Goal: Transaction & Acquisition: Purchase product/service

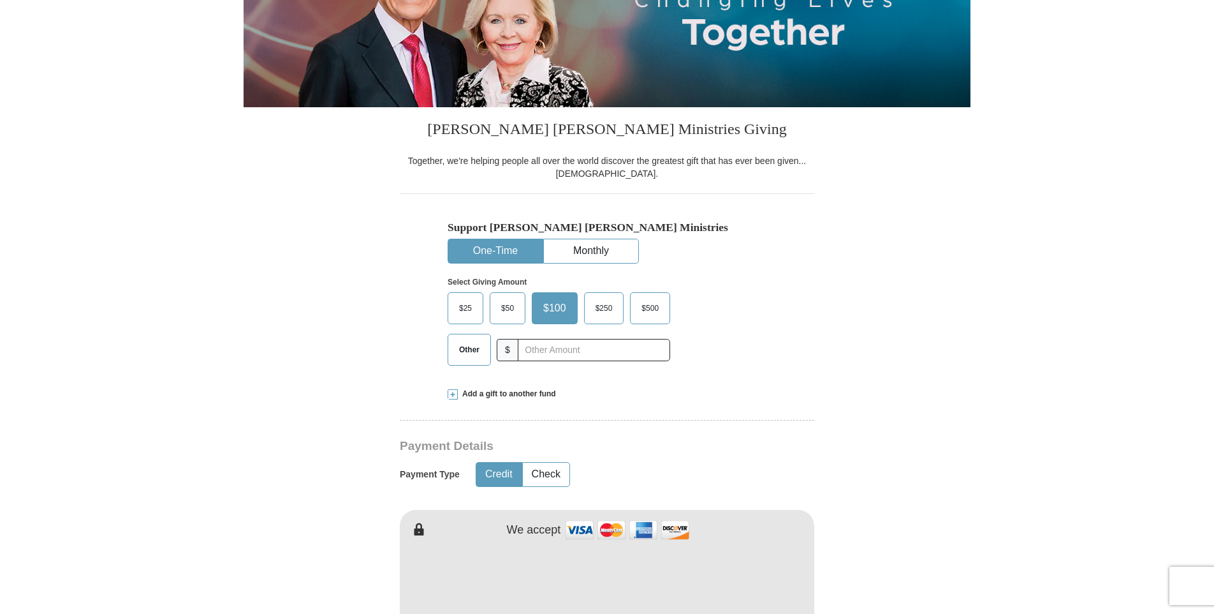
drag, startPoint x: 470, startPoint y: 350, endPoint x: 577, endPoint y: 349, distance: 107.1
click at [470, 350] on span "Other" at bounding box center [469, 349] width 33 height 19
click at [0, 0] on input "Other" at bounding box center [0, 0] width 0 height 0
type input "10.00"
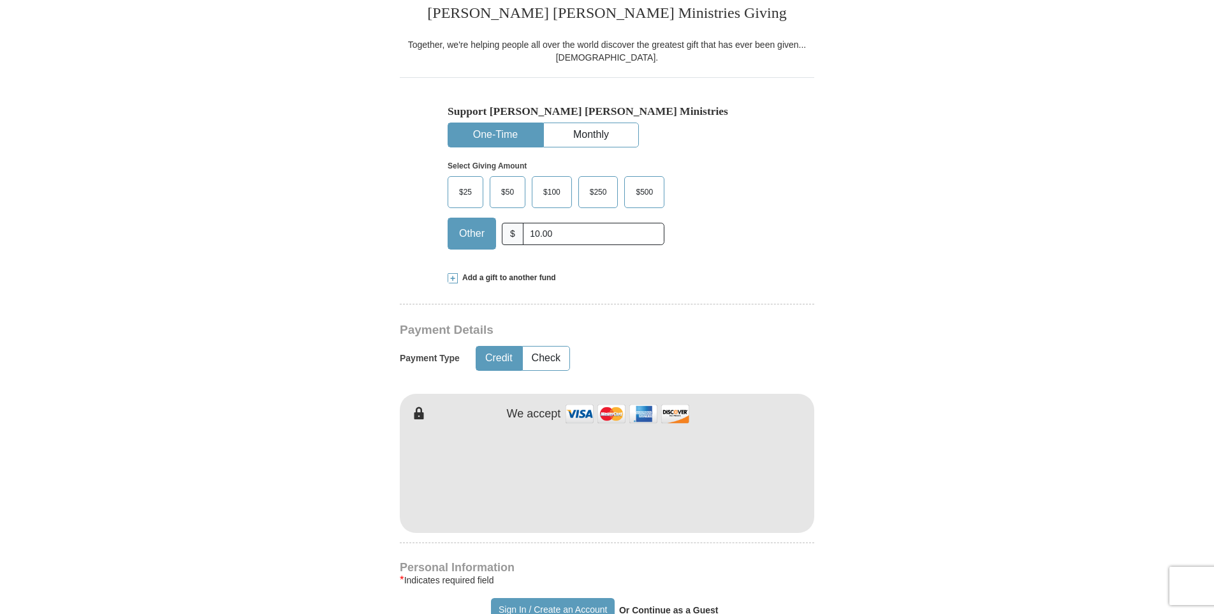
scroll to position [425, 0]
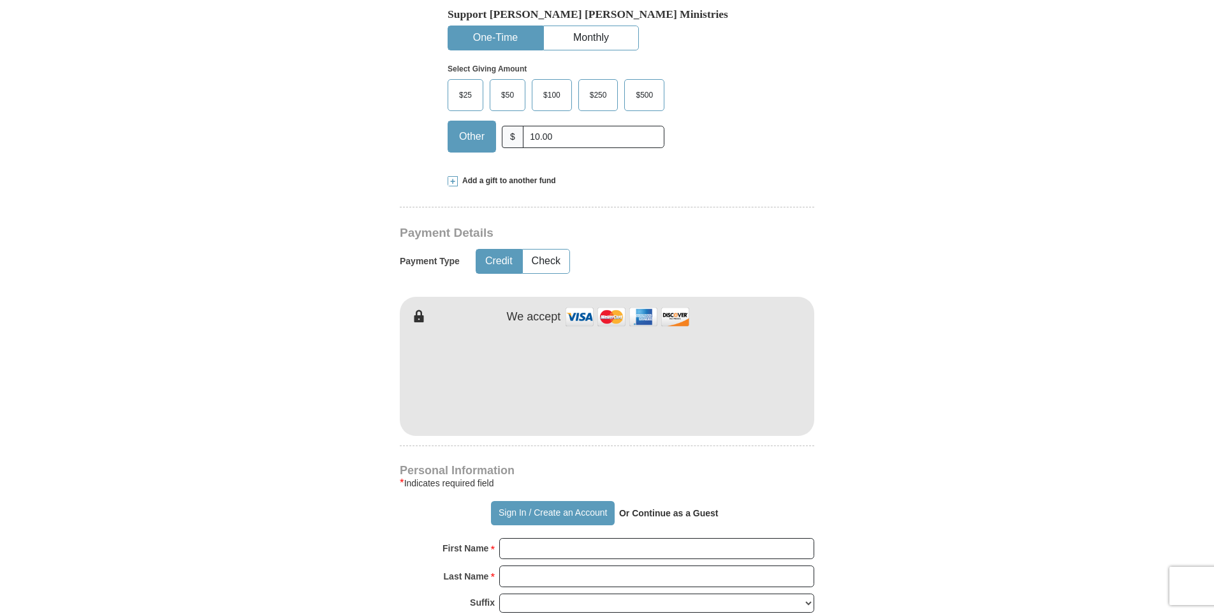
click at [526, 549] on input "First Name *" at bounding box center [656, 549] width 315 height 22
type input "[PERSON_NAME]"
type input "Bell"
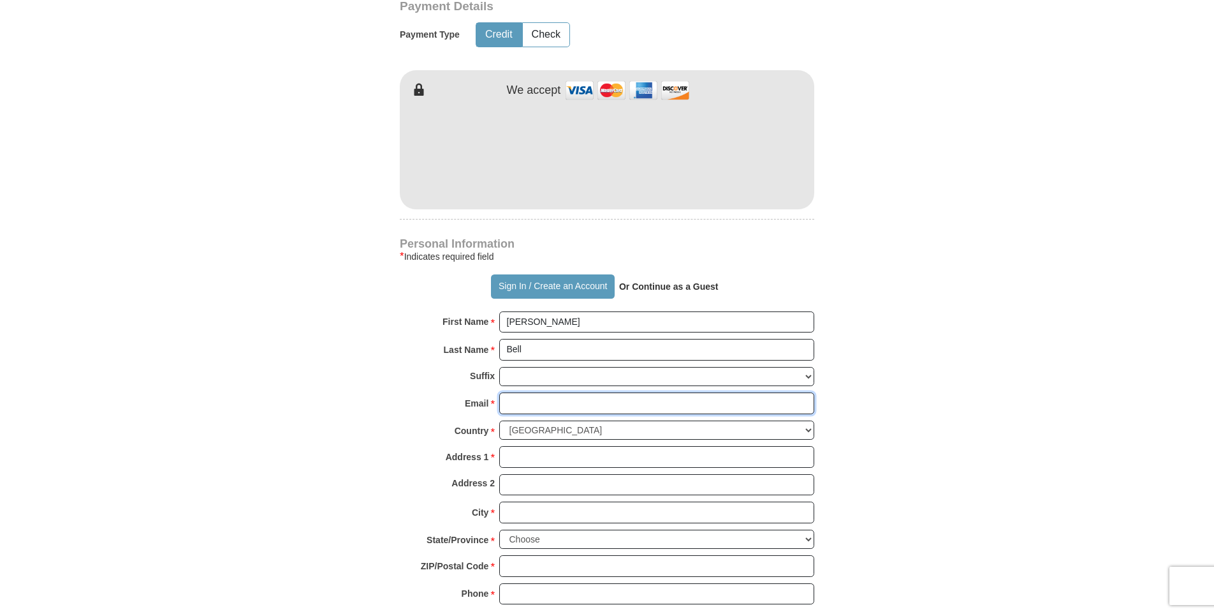
scroll to position [749, 0]
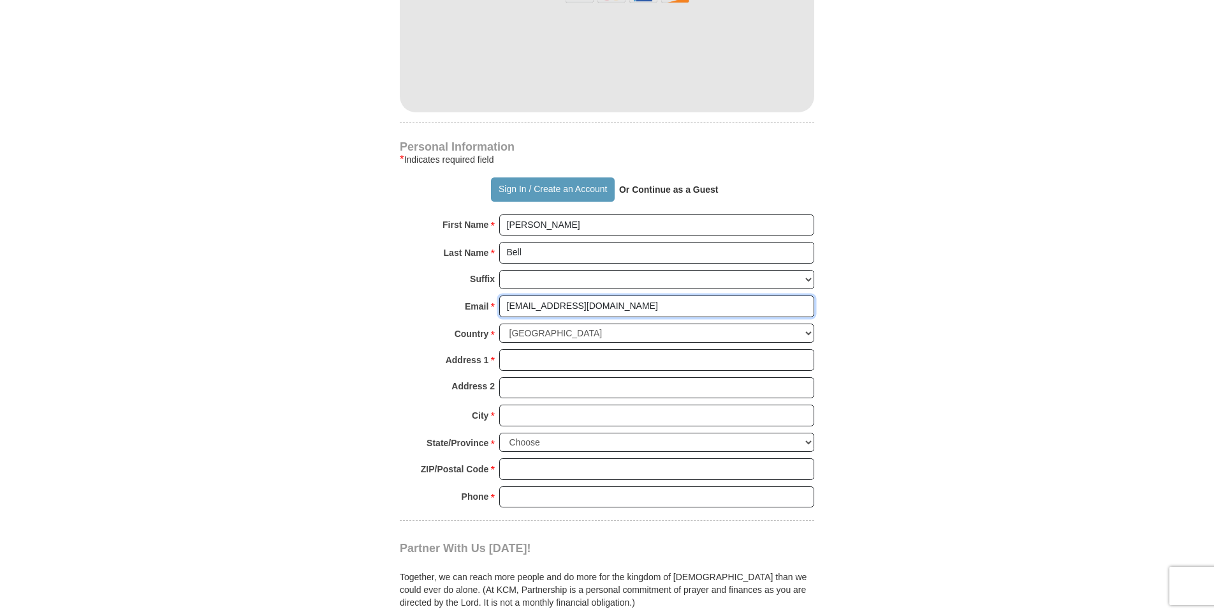
type input "[EMAIL_ADDRESS][DOMAIN_NAME]"
click at [277, 480] on form "Already have an account? Sign in for faster giving. Don't have an account? Crea…" at bounding box center [607, 84] width 727 height 1564
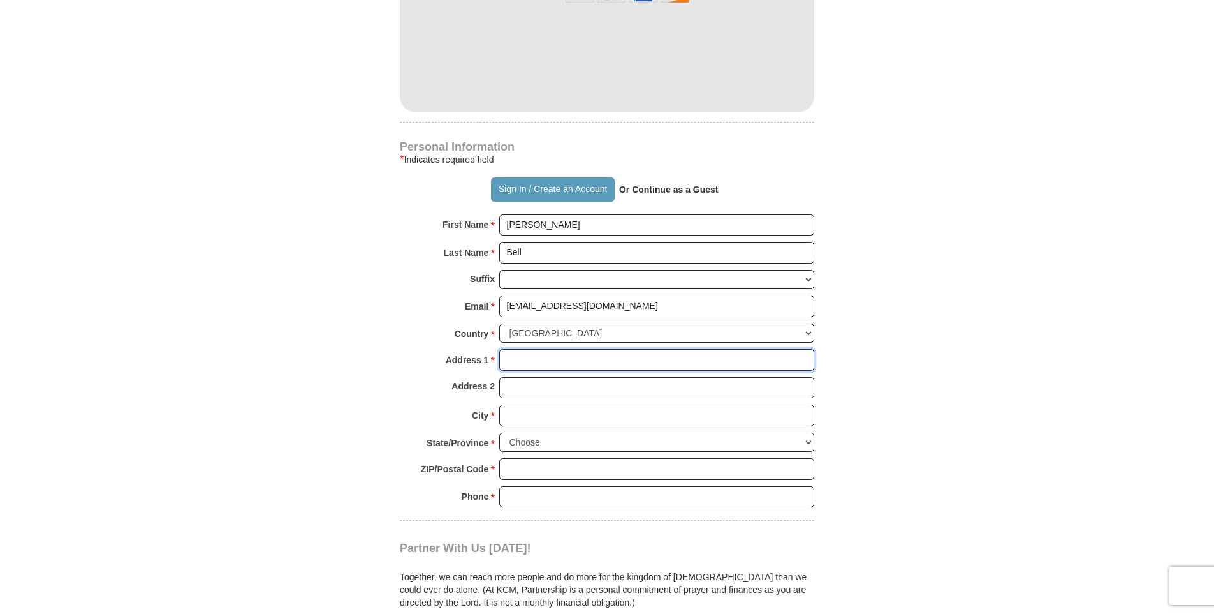
click at [514, 362] on input "Address 1 *" at bounding box center [656, 360] width 315 height 22
type input "[STREET_ADDRESS][PERSON_NAME]"
click at [182, 389] on body "Sign In Already have an account? Sign in for faster giving. Don't have an accou…" at bounding box center [607, 472] width 1214 height 2443
click at [531, 418] on input "City *" at bounding box center [656, 415] width 315 height 22
type input "[GEOGRAPHIC_DATA]"
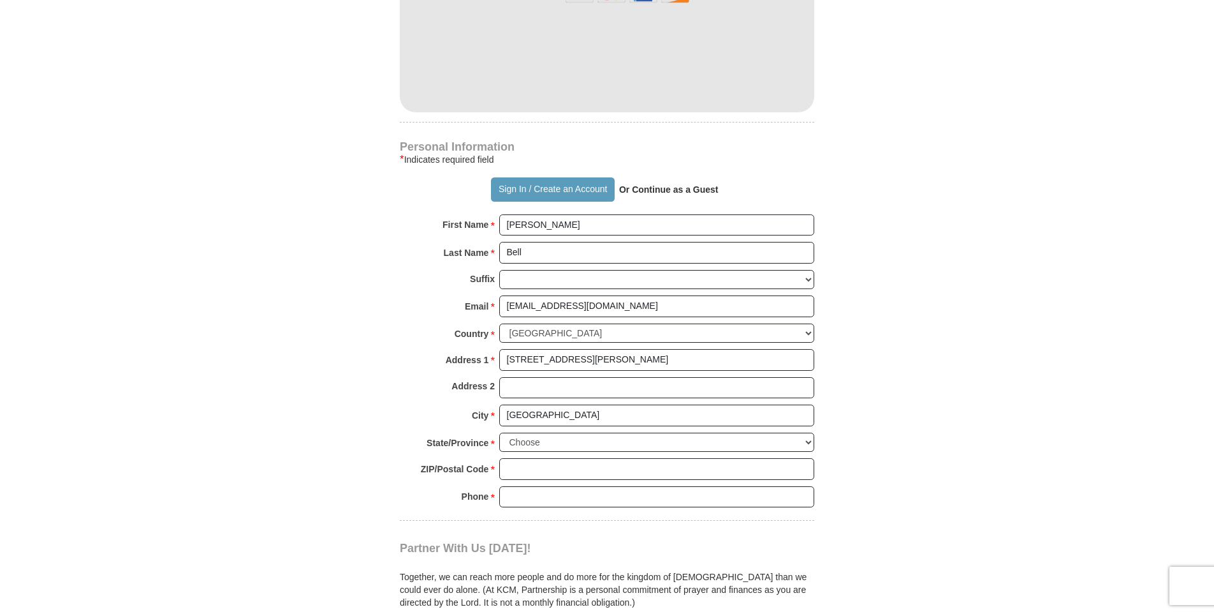
click at [129, 451] on body "Sign In Already have an account? Sign in for faster giving. Don't have an accou…" at bounding box center [607, 472] width 1214 height 2443
click at [809, 443] on select "Choose [US_STATE] [US_STATE] [US_STATE] [US_STATE] [US_STATE] Armed Forces Amer…" at bounding box center [656, 442] width 315 height 20
select select "IN"
click at [499, 432] on select "Choose [US_STATE] [US_STATE] [US_STATE] [US_STATE] [US_STATE] Armed Forces Amer…" at bounding box center [656, 442] width 315 height 20
click at [568, 472] on input "ZIP/Postal Code *" at bounding box center [656, 469] width 315 height 22
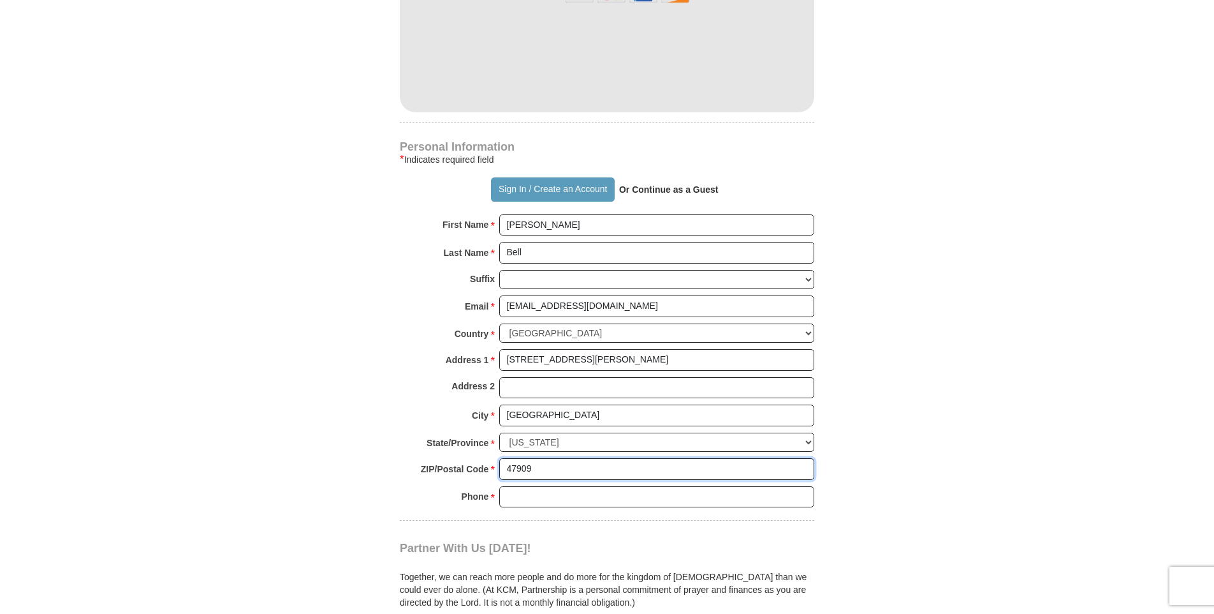
type input "47909"
click at [541, 497] on input "Phone * *" at bounding box center [656, 497] width 315 height 22
type input "[PHONE_NUMBER]"
click at [185, 339] on body "Sign In Already have an account? Sign in for faster giving. Don't have an accou…" at bounding box center [607, 472] width 1214 height 2443
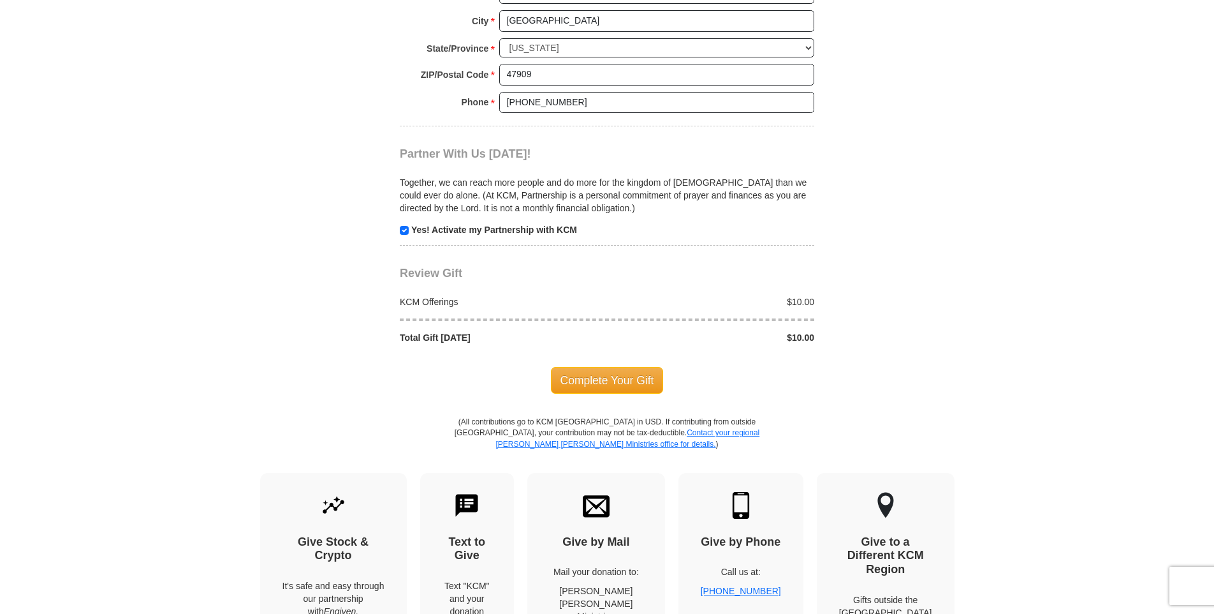
scroll to position [1174, 0]
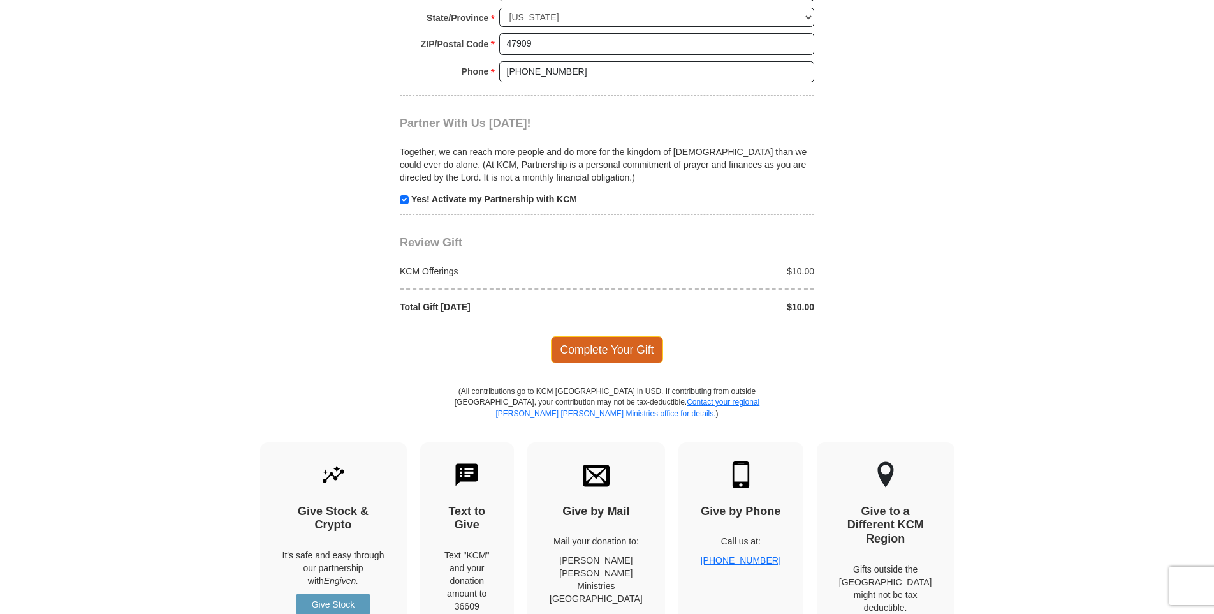
click at [619, 347] on span "Complete Your Gift" at bounding box center [607, 349] width 113 height 27
